Goal: Information Seeking & Learning: Learn about a topic

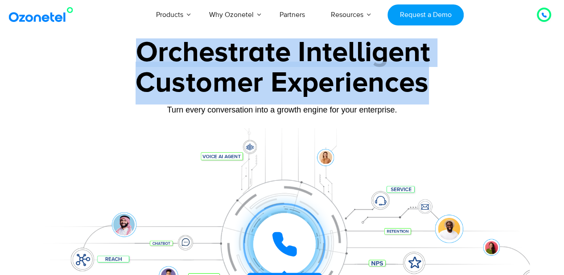
click at [432, 83] on div "Orchestrate Intelligent Customer Experiences Turn every conversation into a gro…" at bounding box center [282, 185] width 495 height 295
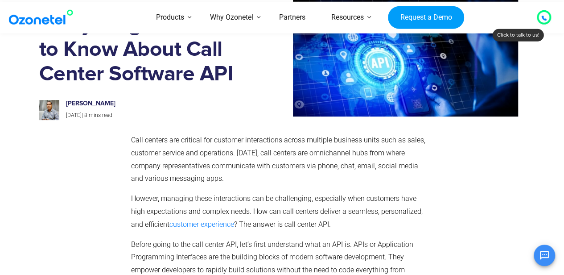
scroll to position [61, 0]
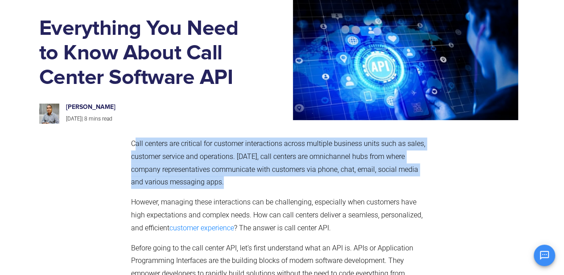
drag, startPoint x: 137, startPoint y: 144, endPoint x: 231, endPoint y: 183, distance: 101.7
click at [231, 183] on p "Call centers are critical for customer interactions across multiple business un…" at bounding box center [280, 162] width 299 height 51
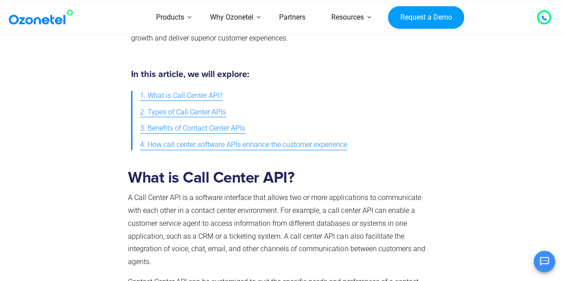
scroll to position [444, 0]
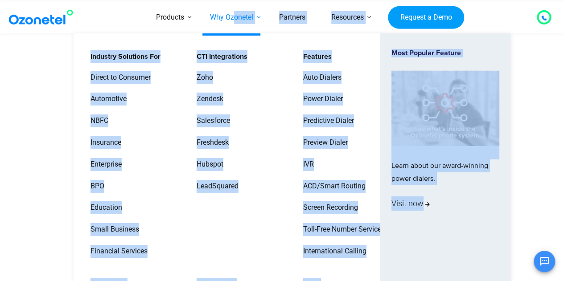
drag, startPoint x: 209, startPoint y: 101, endPoint x: 231, endPoint y: 6, distance: 97.5
click at [231, 6] on "Products AI & CX Voice AI Agents Agent Assist Voice of Customer Quality Audits …" at bounding box center [303, 18] width 321 height 32
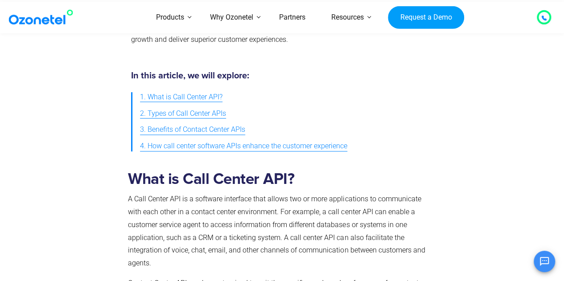
click at [19, 114] on section "In this article, we will explore: 1. What is Call Center API? 2. Types of Call …" at bounding box center [282, 112] width 564 height 101
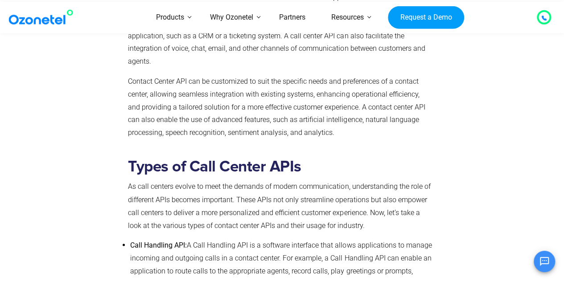
scroll to position [820, 0]
